Goal: Task Accomplishment & Management: Use online tool/utility

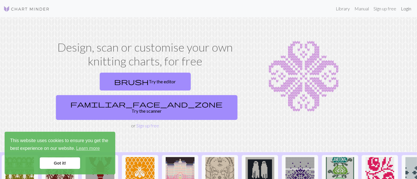
click at [404, 11] on link "Login" at bounding box center [406, 9] width 15 height 12
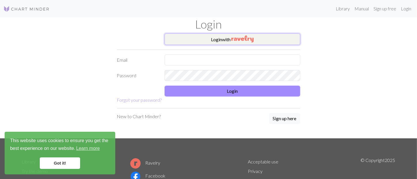
click at [248, 41] on img "button" at bounding box center [242, 38] width 22 height 7
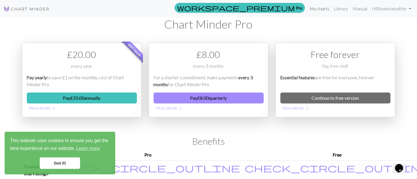
click at [316, 10] on link "My charts" at bounding box center [319, 9] width 24 height 12
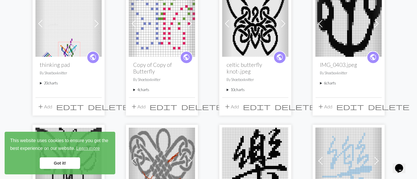
scroll to position [81, 0]
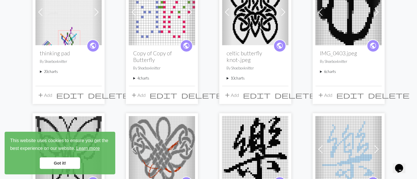
click at [90, 150] on link "Learn more" at bounding box center [87, 148] width 25 height 9
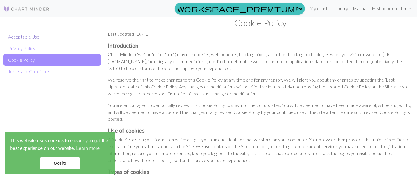
click at [40, 37] on link "Acceptable Use" at bounding box center [51, 37] width 97 height 12
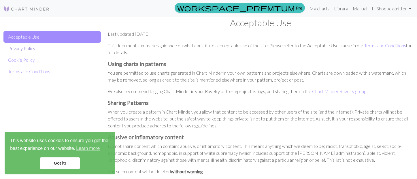
click at [36, 48] on link "Privacy Policy" at bounding box center [51, 49] width 97 height 12
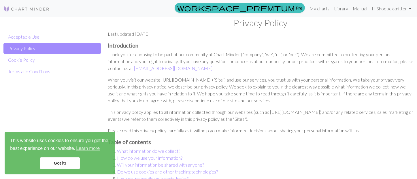
click at [59, 161] on link "Got it!" at bounding box center [60, 163] width 40 height 12
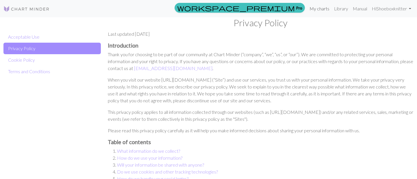
click at [315, 8] on link "My charts" at bounding box center [319, 9] width 24 height 12
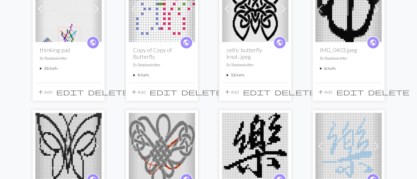
scroll to position [86, 0]
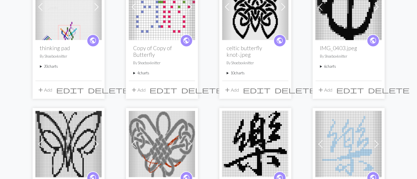
click at [50, 89] on button "add Add" at bounding box center [44, 89] width 19 height 11
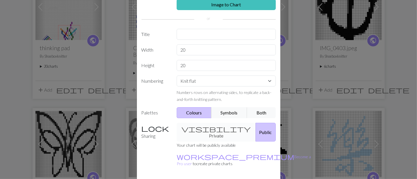
scroll to position [36, 0]
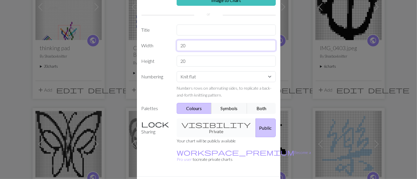
click at [211, 45] on input "20" at bounding box center [226, 45] width 99 height 11
type input "2"
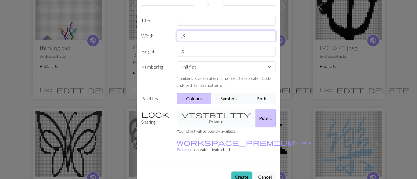
scroll to position [48, 0]
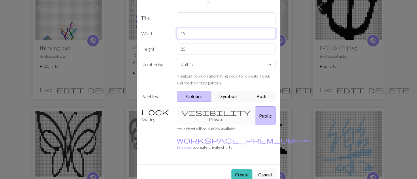
type input "19"
click at [270, 62] on select "Knit flat Knit in the round Lace knitting Cross stitch" at bounding box center [226, 64] width 99 height 11
select select "round"
click at [177, 59] on select "Knit flat Knit in the round Lace knitting Cross stitch" at bounding box center [226, 64] width 99 height 11
click at [259, 96] on button "Both" at bounding box center [261, 96] width 29 height 11
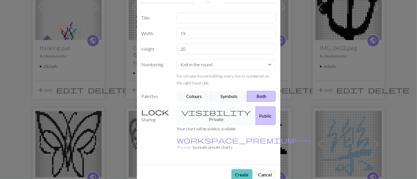
click at [240, 169] on button "Create" at bounding box center [241, 174] width 21 height 11
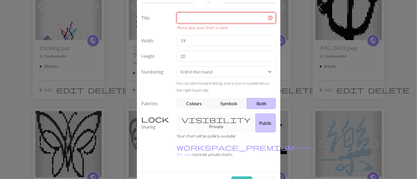
click at [232, 20] on input "text" at bounding box center [226, 17] width 99 height 11
type input "a"
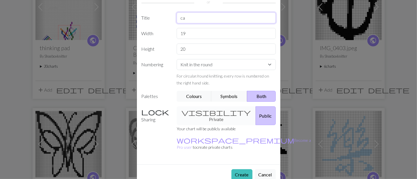
type input "c"
type input "twisted cable"
click at [242, 169] on button "Create" at bounding box center [241, 174] width 21 height 11
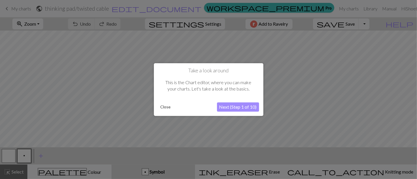
click at [167, 108] on button "Close" at bounding box center [165, 107] width 15 height 9
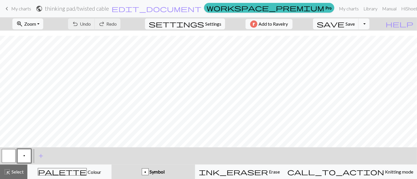
scroll to position [24, 0]
click at [12, 159] on button "button" at bounding box center [9, 156] width 14 height 14
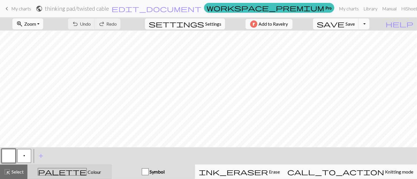
click at [87, 174] on span "Colour" at bounding box center [94, 171] width 14 height 5
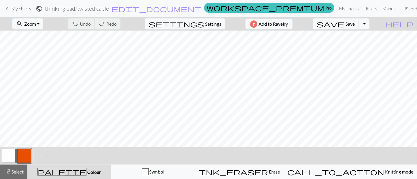
click at [29, 155] on button "button" at bounding box center [24, 156] width 14 height 14
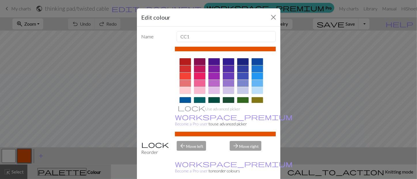
click at [229, 83] on div at bounding box center [229, 83] width 12 height 7
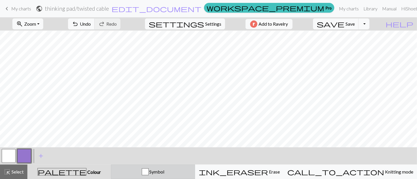
click at [169, 171] on div "Symbol" at bounding box center [153, 171] width 77 height 7
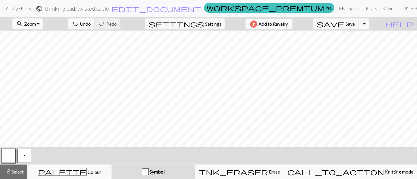
click at [42, 156] on span "add" at bounding box center [40, 156] width 7 height 8
click at [28, 154] on button "p" at bounding box center [24, 156] width 14 height 14
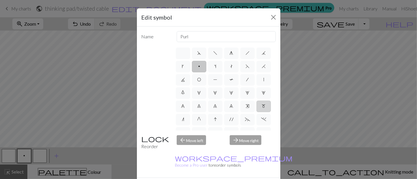
click at [264, 106] on span "m" at bounding box center [264, 106] width 4 height 5
click at [264, 106] on input "m" at bounding box center [264, 105] width 4 height 4
radio input "true"
type input "m1"
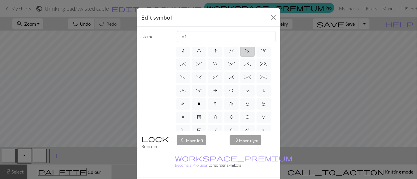
scroll to position [69, 0]
click at [234, 78] on label "*" at bounding box center [231, 77] width 14 height 12
click at [233, 142] on input "*" at bounding box center [231, 144] width 4 height 4
radio input "true"
type input "right part of right 3+ stitch cable, wyib"
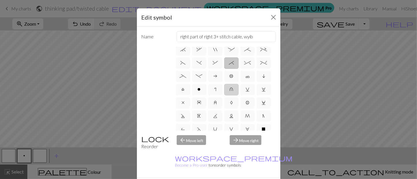
scroll to position [101, 0]
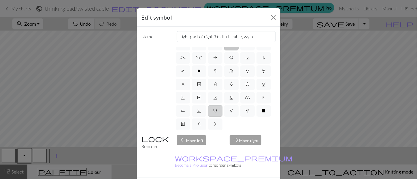
click at [219, 111] on label "U" at bounding box center [215, 111] width 14 height 12
radio input "true"
type input "eyelet"
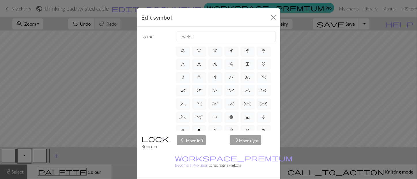
scroll to position [39, 0]
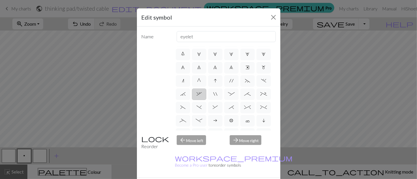
click at [201, 97] on label "," at bounding box center [199, 94] width 14 height 12
click at [200, 129] on input "," at bounding box center [199, 131] width 4 height 4
radio input "true"
type input "3+ stitch right twist"
click at [229, 82] on span "'" at bounding box center [231, 80] width 4 height 5
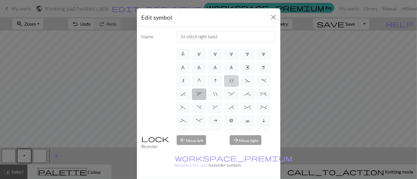
click at [229, 116] on input "'" at bounding box center [231, 118] width 4 height 4
radio input "true"
type input "cable extra"
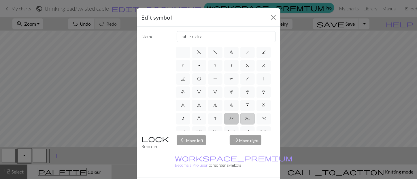
scroll to position [0, 0]
click at [249, 65] on span "F" at bounding box center [248, 66] width 4 height 5
click at [249, 65] on input "F" at bounding box center [248, 65] width 4 height 4
radio input "true"
type input "ssk"
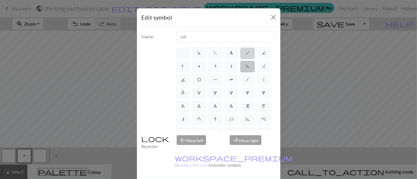
click at [246, 54] on span "h" at bounding box center [248, 53] width 4 height 5
click at [246, 53] on input "h" at bounding box center [248, 52] width 4 height 4
radio input "true"
type input "right leaning decrease"
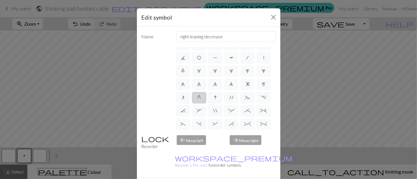
click at [199, 100] on label "G" at bounding box center [199, 98] width 14 height 12
click at [199, 116] on input "G" at bounding box center [199, 118] width 4 height 4
radio input "true"
type input "psso"
click at [226, 99] on label "'" at bounding box center [231, 98] width 14 height 12
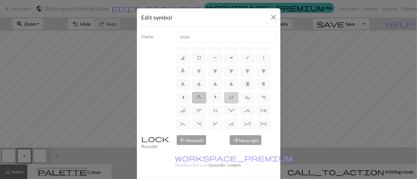
click at [229, 116] on input "'" at bounding box center [231, 118] width 4 height 4
radio input "true"
type input "cable extra"
click at [247, 98] on span "~" at bounding box center [247, 97] width 5 height 5
click at [247, 116] on input "~" at bounding box center [247, 118] width 4 height 4
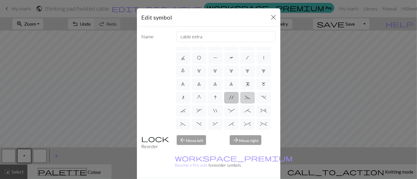
radio input "true"
type input "3+ stitch left twist"
click at [231, 112] on span ":" at bounding box center [231, 110] width 7 height 5
click at [231, 129] on input ":" at bounding box center [230, 131] width 4 height 4
radio input "true"
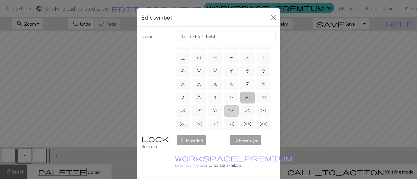
type input "left part of 4+ stitch cable wyib"
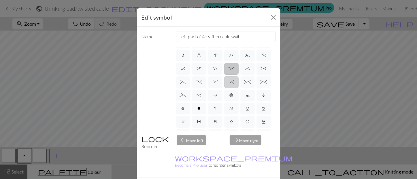
click at [230, 84] on span "*" at bounding box center [231, 82] width 5 height 5
click at [230, 142] on input "*" at bounding box center [231, 144] width 4 height 4
radio input "true"
type input "right part of right 3+ stitch cable, wyib"
click at [262, 82] on span "%" at bounding box center [264, 82] width 7 height 5
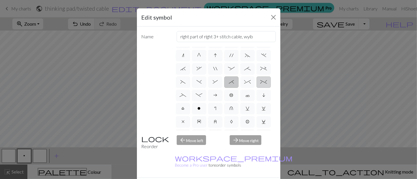
click at [262, 142] on input "%" at bounding box center [263, 144] width 4 height 4
radio input "true"
type input "2 stitch left twist cable"
click at [250, 82] on span "^" at bounding box center [247, 82] width 7 height 5
click at [248, 142] on input "^" at bounding box center [246, 144] width 4 height 4
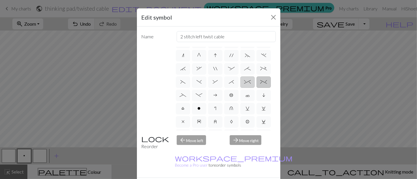
radio input "true"
type input "2 stitch right twist cable"
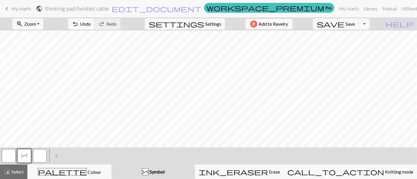
click at [42, 156] on button "button" at bounding box center [40, 156] width 14 height 14
click at [149, 172] on div "button" at bounding box center [145, 171] width 7 height 7
click at [165, 172] on span "Symbol" at bounding box center [157, 171] width 16 height 5
click at [40, 155] on button "button" at bounding box center [40, 156] width 14 height 14
click at [40, 155] on div "Edit symbol Name d f g h j k p s t F H J O P T / | 0 1 2 3 4 5 6 7 8 9 e m n G …" at bounding box center [208, 89] width 417 height 179
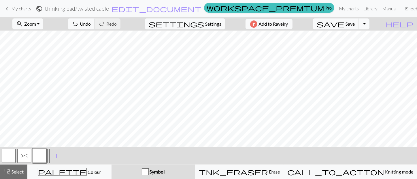
click at [40, 155] on button "button" at bounding box center [40, 156] width 14 height 14
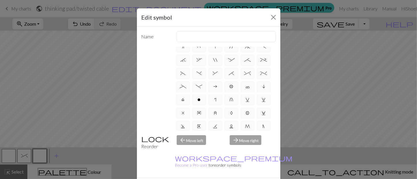
scroll to position [74, 0]
click at [250, 59] on span ";" at bounding box center [247, 58] width 7 height 5
click at [248, 129] on input ";" at bounding box center [246, 131] width 4 height 4
radio input "true"
type input "right part of 4+ stitch cable wyib"
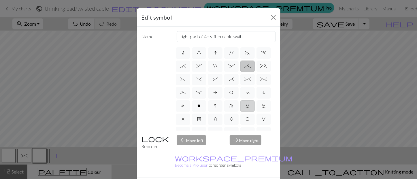
scroll to position [71, 0]
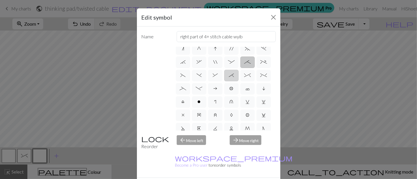
click at [232, 74] on span "*" at bounding box center [231, 75] width 5 height 5
click at [232, 142] on input "*" at bounding box center [231, 144] width 4 height 4
radio input "true"
type input "right part of right 3+ stitch cable, wyib"
click at [215, 77] on span "&" at bounding box center [215, 75] width 5 height 5
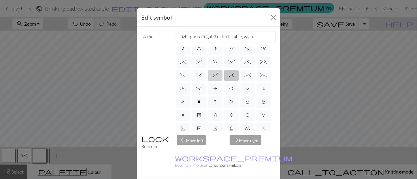
click at [215, 142] on input "&" at bounding box center [215, 144] width 4 height 4
radio input "true"
type input "left part of right 3+ stitch cable, wyib"
click at [201, 89] on span "-" at bounding box center [199, 88] width 7 height 5
click at [200, 156] on input "-" at bounding box center [198, 158] width 4 height 4
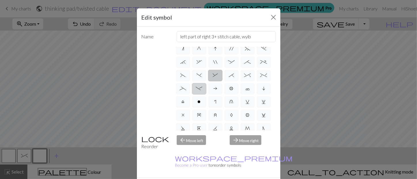
radio input "true"
type input "Right part of left 4+ cable"
click at [186, 91] on label "_" at bounding box center [183, 89] width 14 height 12
click at [184, 156] on input "_" at bounding box center [182, 158] width 4 height 4
radio input "true"
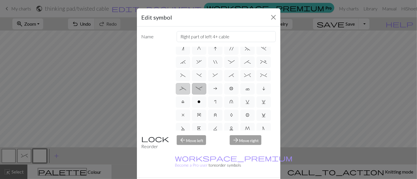
type input "Left part of left 4+ cable"
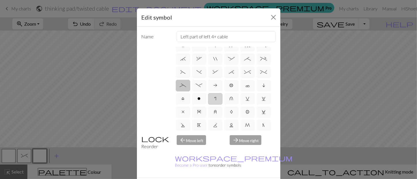
scroll to position [68, 0]
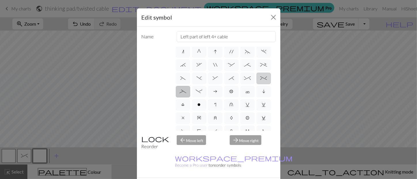
click at [262, 81] on label "%" at bounding box center [264, 79] width 14 height 12
click at [262, 142] on input "%" at bounding box center [263, 144] width 4 height 4
radio input "true"
type input "2 stitch left twist cable"
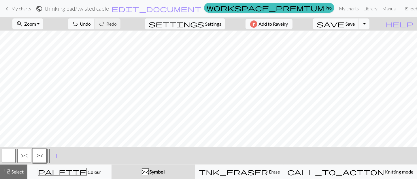
click at [23, 154] on span "^" at bounding box center [24, 155] width 7 height 5
click at [15, 172] on span "Select" at bounding box center [17, 171] width 13 height 5
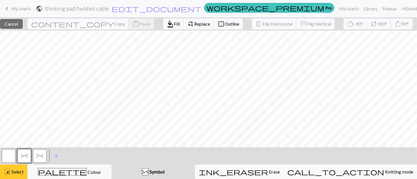
click at [18, 172] on span "Select" at bounding box center [17, 171] width 13 height 5
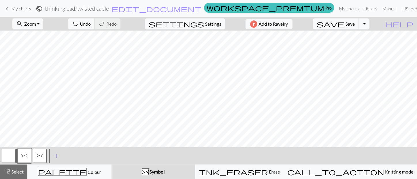
click at [165, 174] on span "Symbol" at bounding box center [157, 171] width 16 height 5
click at [24, 157] on span "^" at bounding box center [24, 155] width 7 height 5
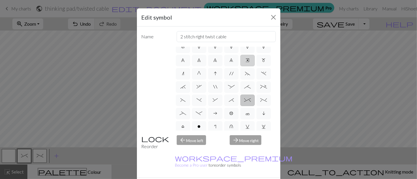
scroll to position [46, 0]
click at [245, 76] on label "~" at bounding box center [247, 74] width 14 height 12
click at [245, 116] on input "~" at bounding box center [247, 118] width 4 height 4
radio input "true"
type input "3+ stitch left twist"
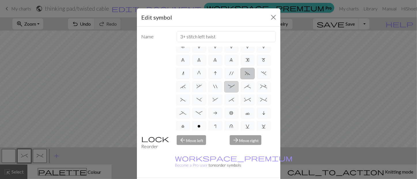
click at [235, 86] on label ":" at bounding box center [231, 87] width 14 height 12
click at [232, 129] on input ":" at bounding box center [230, 131] width 4 height 4
radio input "true"
type input "left part of 4+ stitch cable wyib"
click at [232, 102] on label "*" at bounding box center [231, 100] width 14 height 12
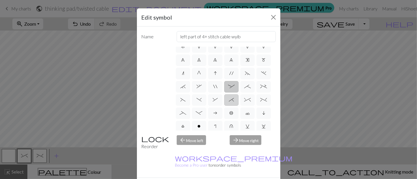
click at [232, 142] on input "*" at bounding box center [231, 144] width 4 height 4
radio input "true"
type input "right part of right 3+ stitch cable, wyib"
click at [199, 114] on span "-" at bounding box center [199, 113] width 7 height 5
click at [199, 156] on input "-" at bounding box center [198, 158] width 4 height 4
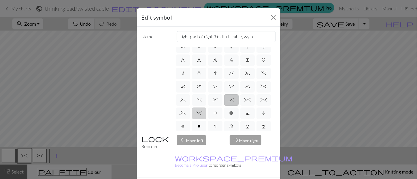
radio input "true"
type input "Right part of left 4+ cable"
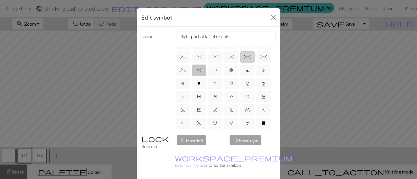
click at [250, 59] on label "^" at bounding box center [247, 57] width 14 height 12
click at [248, 142] on input "^" at bounding box center [246, 144] width 4 height 4
radio input "true"
type input "2 stitch right twist cable"
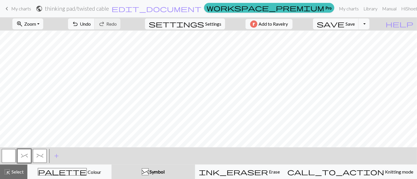
click at [42, 155] on span "%" at bounding box center [40, 155] width 7 height 5
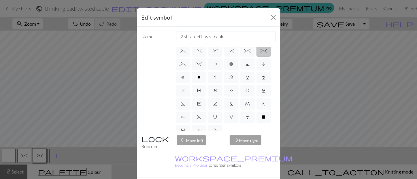
scroll to position [101, 0]
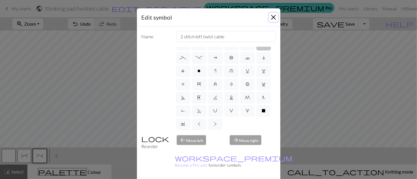
click at [276, 16] on button "Close" at bounding box center [273, 17] width 9 height 9
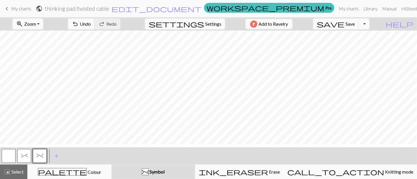
scroll to position [8, 0]
click at [57, 155] on span "add" at bounding box center [56, 156] width 7 height 8
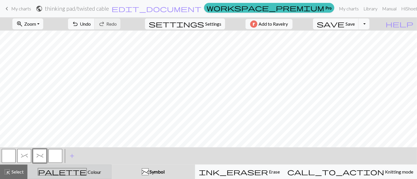
click at [70, 172] on span "palette" at bounding box center [62, 172] width 48 height 8
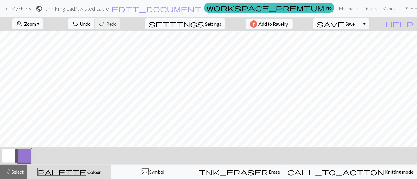
click at [28, 154] on button "button" at bounding box center [24, 156] width 14 height 14
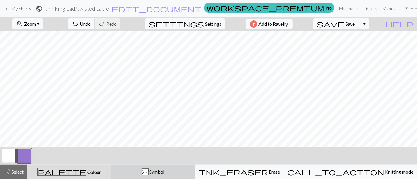
click at [148, 172] on div "%" at bounding box center [145, 172] width 6 height 7
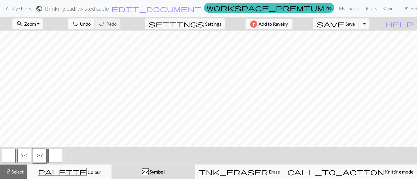
click at [10, 153] on button "button" at bounding box center [9, 156] width 14 height 14
click at [14, 172] on span "Select" at bounding box center [17, 171] width 13 height 5
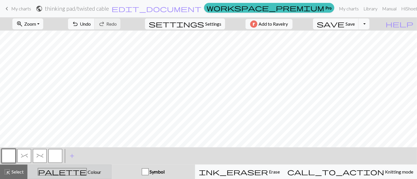
click at [87, 172] on span "Colour" at bounding box center [94, 171] width 14 height 5
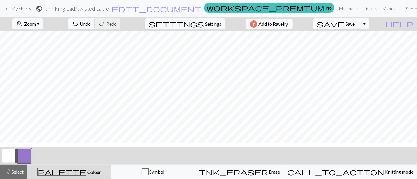
scroll to position [24, 0]
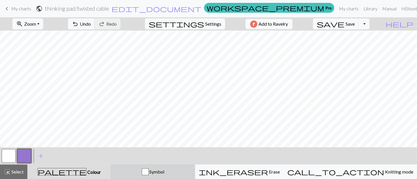
click at [165, 170] on span "Symbol" at bounding box center [157, 171] width 16 height 5
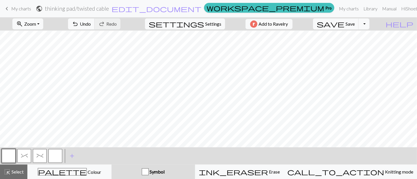
click at [28, 156] on button "^" at bounding box center [24, 156] width 14 height 14
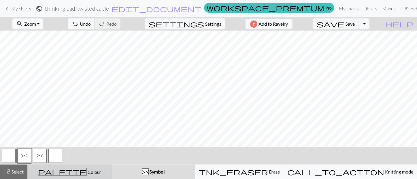
click at [87, 171] on span "Colour" at bounding box center [94, 171] width 14 height 5
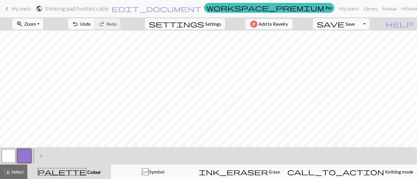
click at [20, 157] on button "button" at bounding box center [24, 156] width 14 height 14
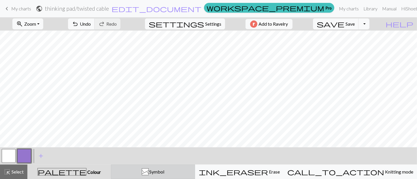
click at [148, 171] on div "^" at bounding box center [145, 172] width 6 height 7
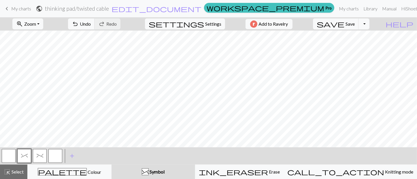
click at [25, 154] on span "^" at bounding box center [24, 155] width 7 height 5
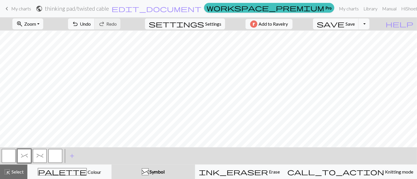
scroll to position [24, 0]
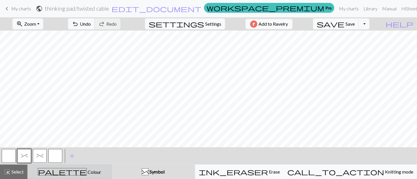
click at [69, 173] on span "palette" at bounding box center [62, 172] width 48 height 8
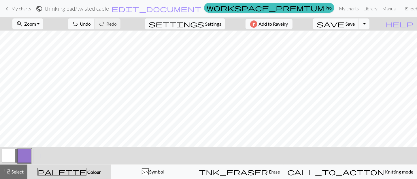
click at [12, 158] on button "button" at bounding box center [9, 156] width 14 height 14
click at [31, 156] on button "button" at bounding box center [24, 156] width 14 height 14
click at [11, 157] on button "button" at bounding box center [9, 156] width 14 height 14
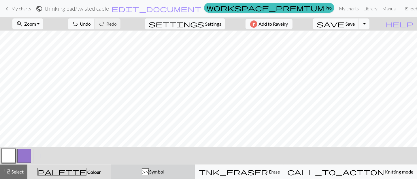
click at [148, 170] on div "^" at bounding box center [145, 172] width 6 height 7
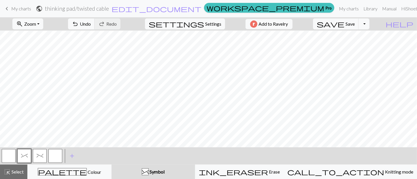
click at [10, 154] on button "button" at bounding box center [9, 156] width 14 height 14
click at [24, 157] on span "^" at bounding box center [24, 155] width 7 height 5
click at [37, 153] on span "%" at bounding box center [40, 155] width 7 height 5
click at [20, 157] on button "^" at bounding box center [24, 156] width 14 height 14
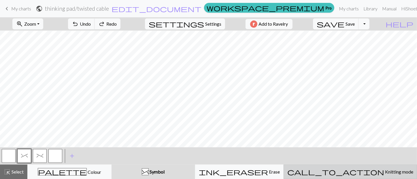
click at [384, 170] on span "Knitting mode" at bounding box center [398, 171] width 29 height 5
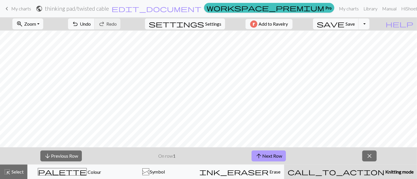
click at [271, 155] on button "arrow_upward Next Row" at bounding box center [269, 155] width 34 height 11
click at [273, 155] on button "arrow_upward Next Row" at bounding box center [269, 155] width 34 height 11
